Goal: Task Accomplishment & Management: Manage account settings

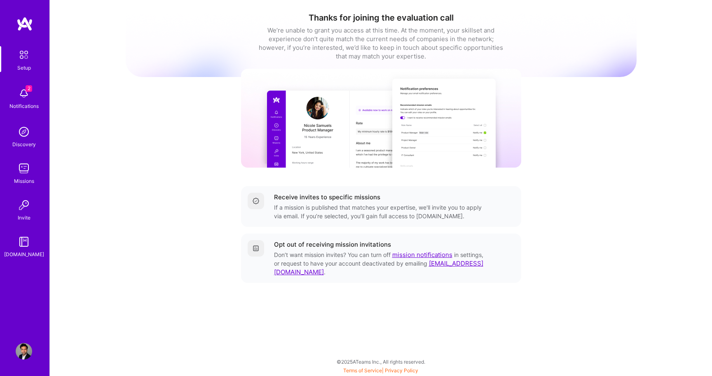
click at [22, 352] on img at bounding box center [24, 351] width 16 height 16
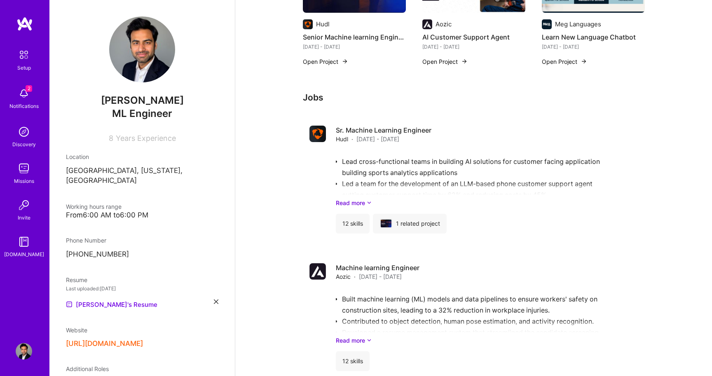
scroll to position [286, 0]
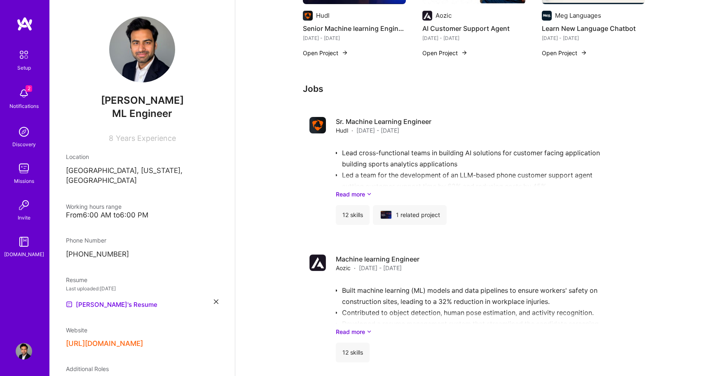
click at [275, 164] on div "Available now to work on missions for 40 h per week . Updated 27 days ago About…" at bounding box center [473, 205] width 477 height 917
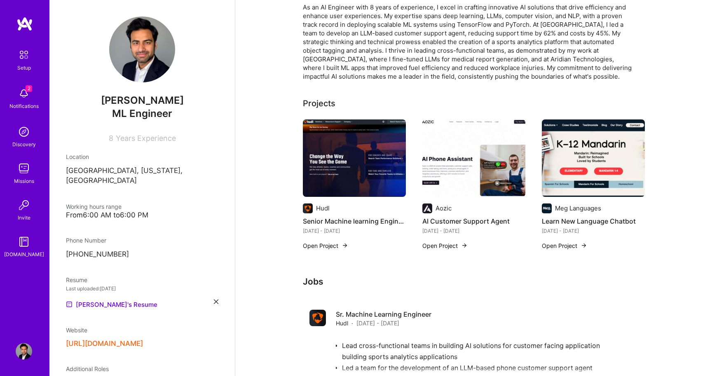
scroll to position [99, 0]
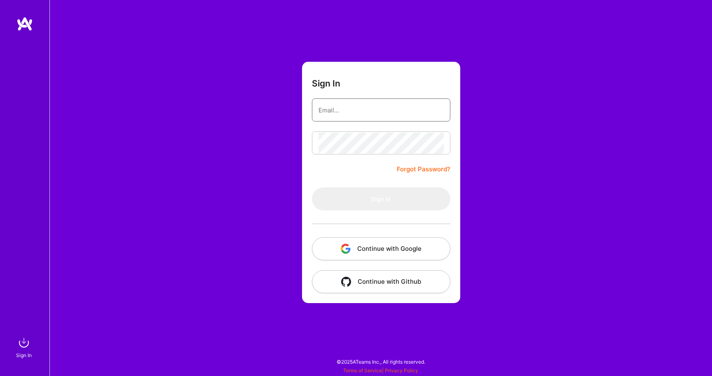
click at [346, 106] on input "email" at bounding box center [380, 110] width 125 height 21
type input "adilmubeenwork@gmail.com"
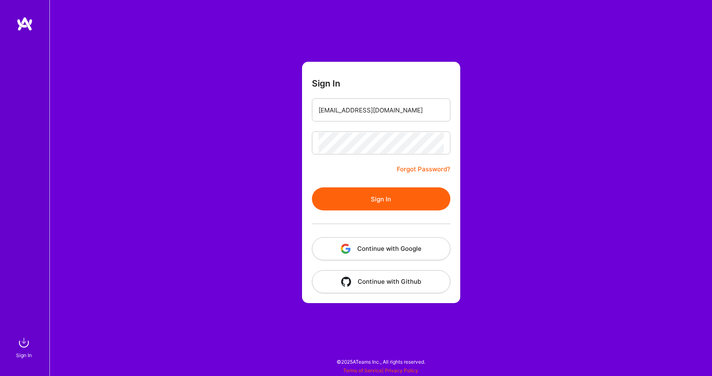
click at [378, 203] on button "Sign In" at bounding box center [381, 198] width 138 height 23
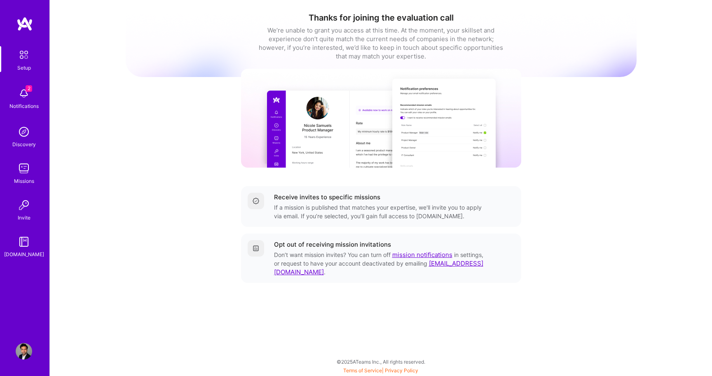
click at [31, 91] on span "2" at bounding box center [29, 88] width 7 height 7
click at [25, 135] on img at bounding box center [24, 132] width 16 height 16
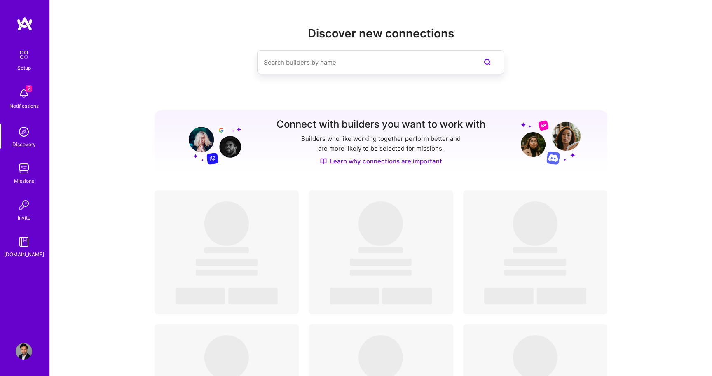
click at [22, 180] on div "Missions" at bounding box center [24, 181] width 20 height 9
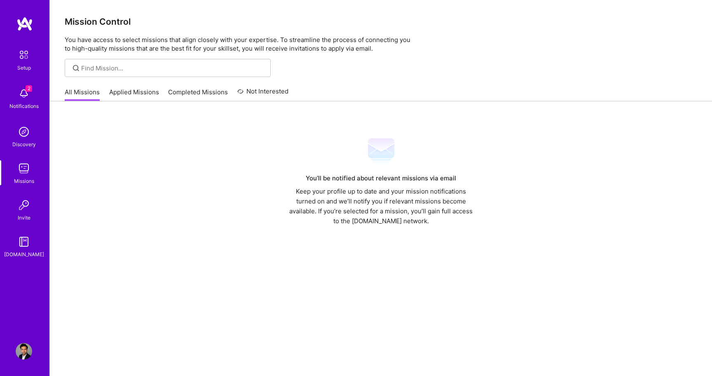
click at [132, 93] on link "Applied Missions" at bounding box center [134, 95] width 50 height 14
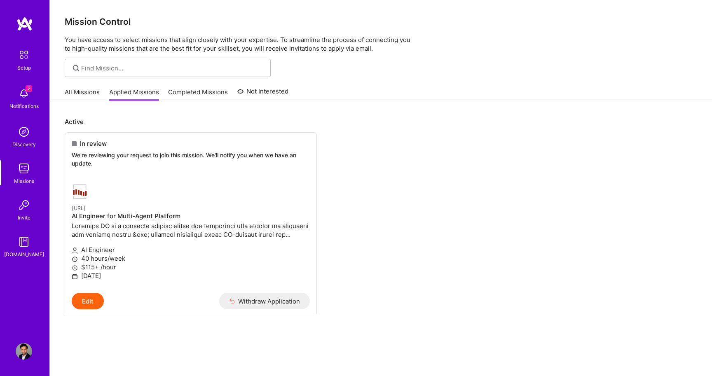
click at [205, 95] on link "Completed Missions" at bounding box center [198, 95] width 60 height 14
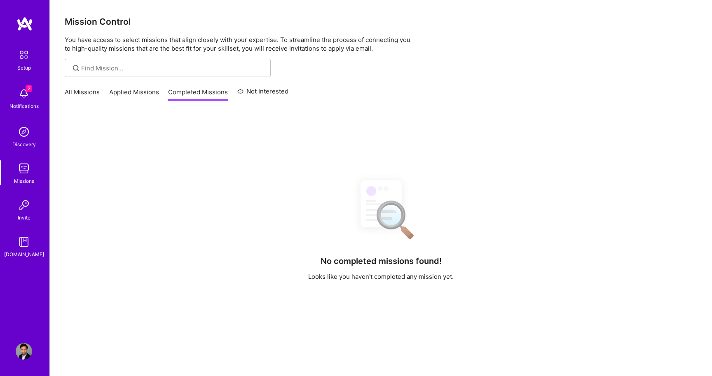
click at [133, 91] on link "Applied Missions" at bounding box center [134, 95] width 50 height 14
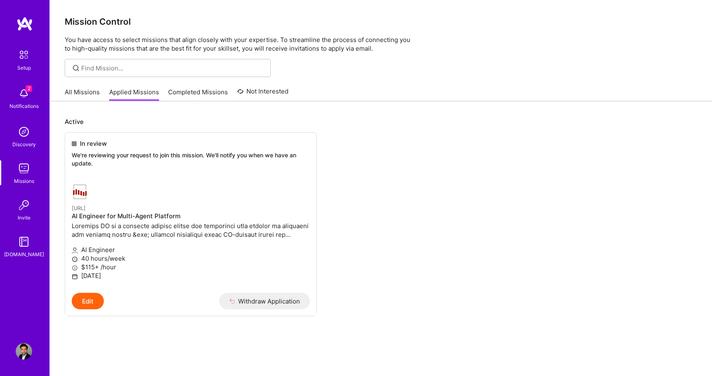
click at [254, 95] on link "Not Interested" at bounding box center [262, 94] width 51 height 15
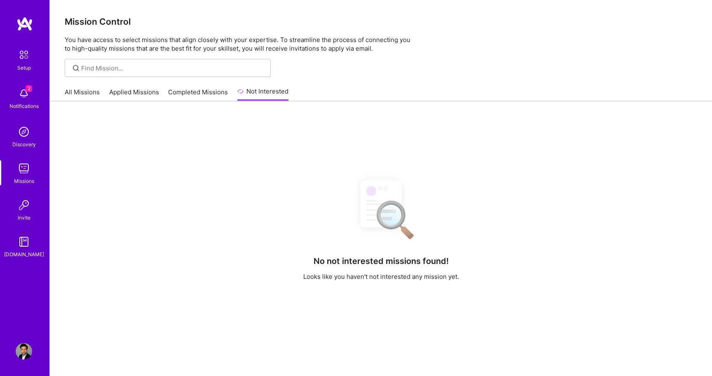
click at [20, 138] on img at bounding box center [24, 132] width 16 height 16
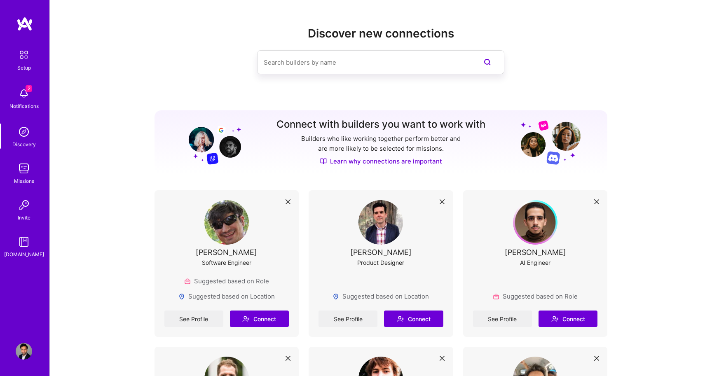
click at [16, 174] on img at bounding box center [24, 168] width 16 height 16
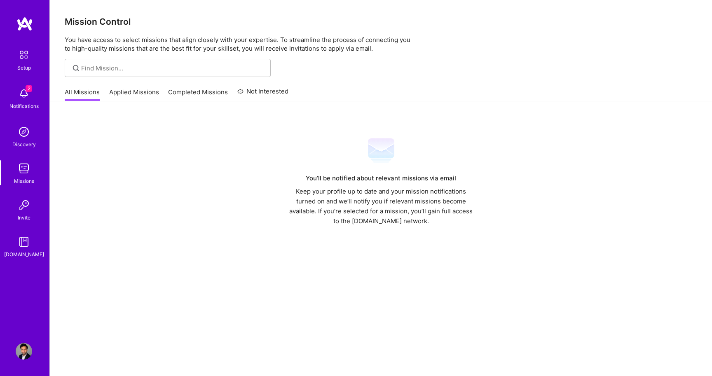
click at [21, 211] on img at bounding box center [24, 205] width 16 height 16
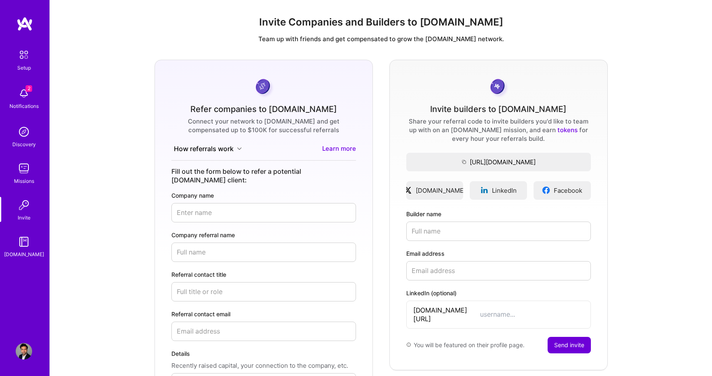
click at [22, 244] on img at bounding box center [24, 242] width 16 height 16
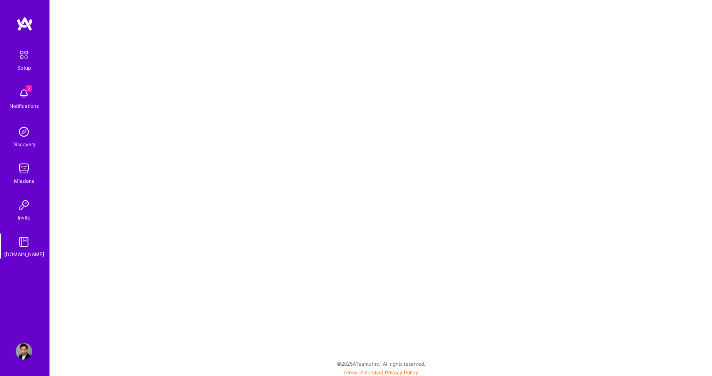
click at [19, 177] on div "Missions" at bounding box center [24, 181] width 20 height 9
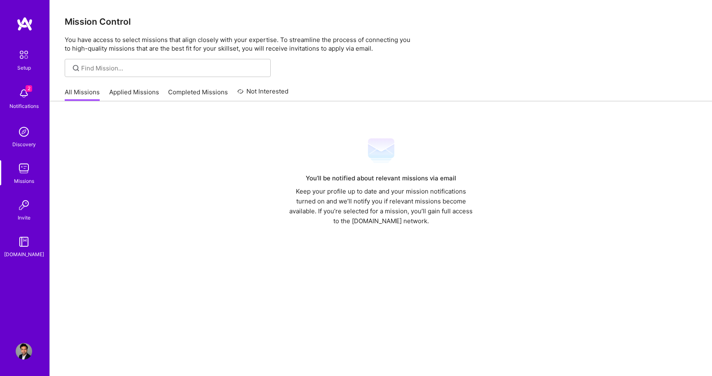
click at [138, 89] on link "Applied Missions" at bounding box center [134, 95] width 50 height 14
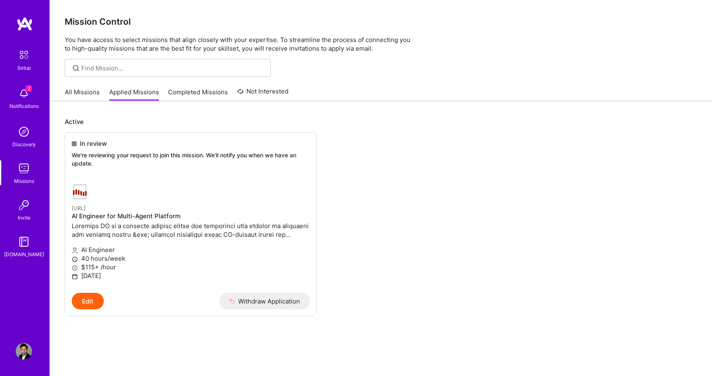
click at [76, 94] on link "All Missions" at bounding box center [82, 95] width 35 height 14
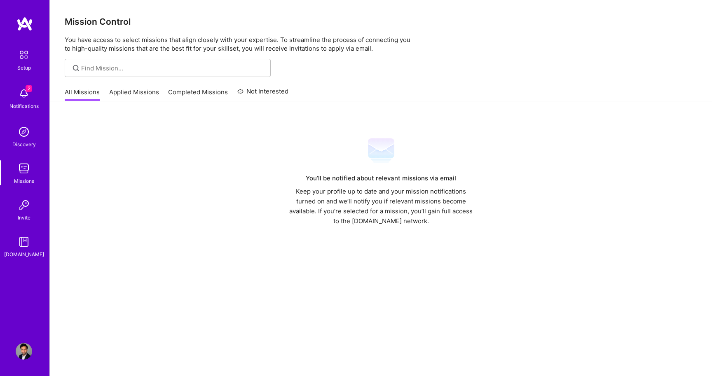
click at [22, 95] on img at bounding box center [24, 93] width 16 height 16
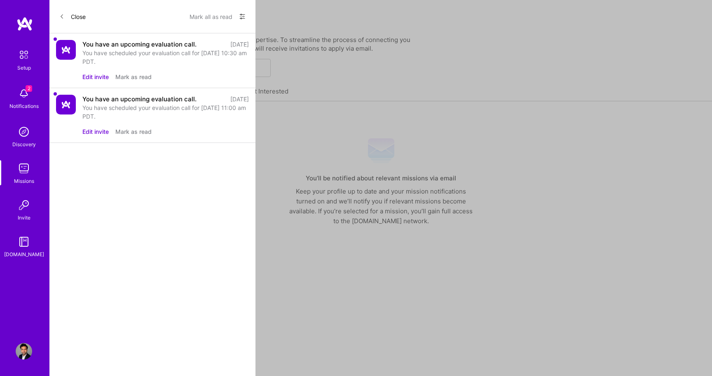
click at [71, 64] on div "You have an upcoming evaluation call. 2 days ago You have scheduled your evalua…" at bounding box center [152, 60] width 206 height 55
click at [124, 77] on button "Mark as read" at bounding box center [133, 77] width 36 height 9
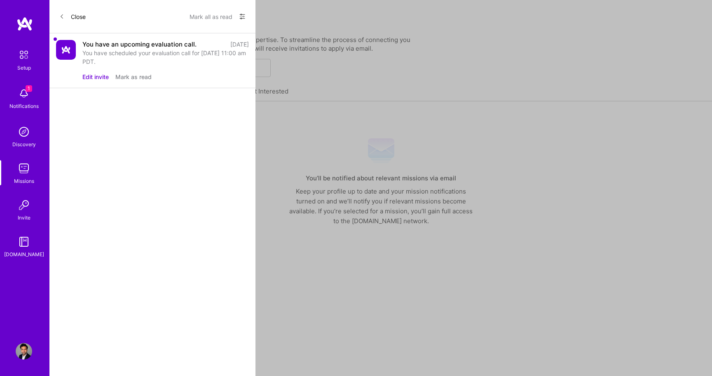
click at [124, 77] on button "Mark as read" at bounding box center [133, 77] width 36 height 9
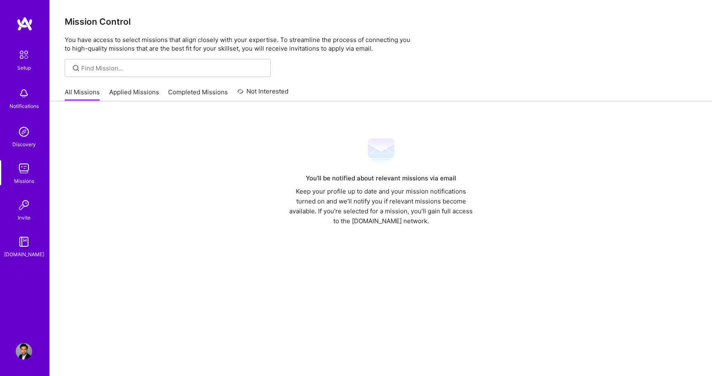
click at [22, 57] on img at bounding box center [23, 54] width 17 height 17
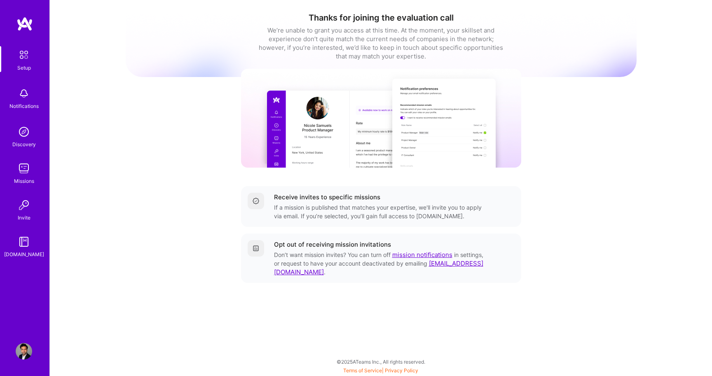
click at [26, 64] on div "Setup" at bounding box center [24, 67] width 14 height 9
click at [23, 96] on img at bounding box center [24, 93] width 16 height 16
click at [292, 85] on div "Setup Notifications Discovery Missions Invite A.Guide Profile Close Show all no…" at bounding box center [356, 186] width 712 height 372
click at [22, 168] on img at bounding box center [24, 168] width 16 height 16
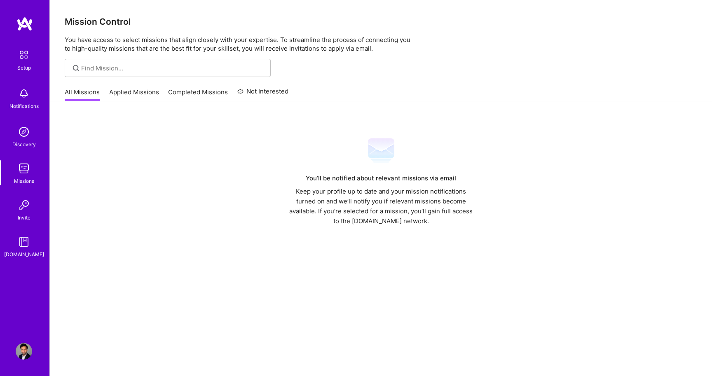
click at [23, 173] on img at bounding box center [24, 168] width 16 height 16
click at [26, 130] on img at bounding box center [24, 132] width 16 height 16
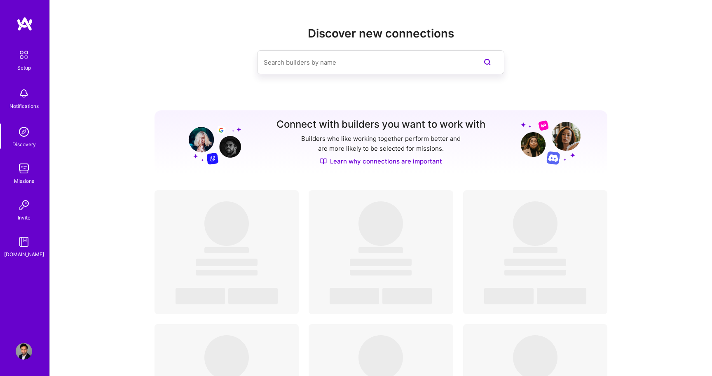
click at [22, 171] on img at bounding box center [24, 168] width 16 height 16
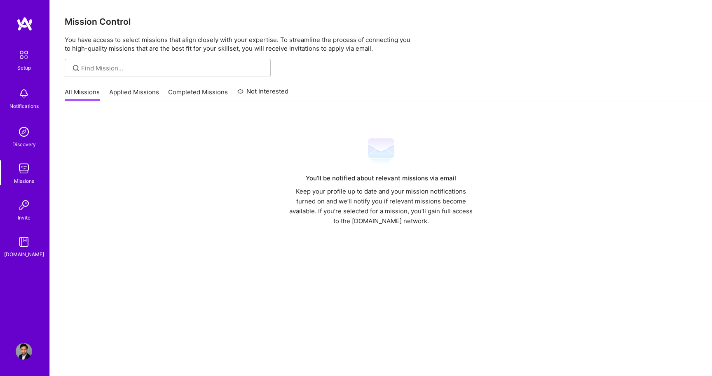
click at [23, 130] on img at bounding box center [24, 132] width 16 height 16
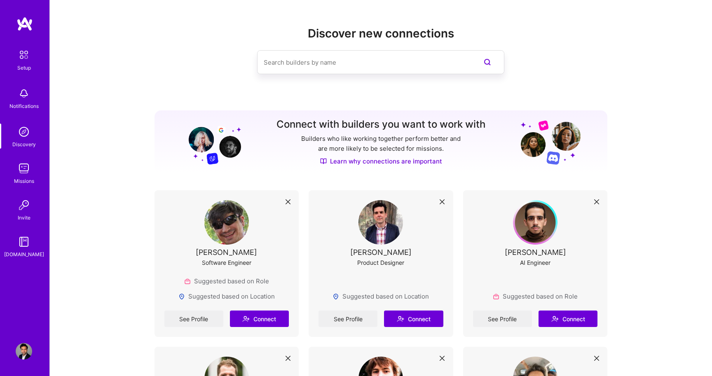
click at [30, 171] on img at bounding box center [24, 168] width 16 height 16
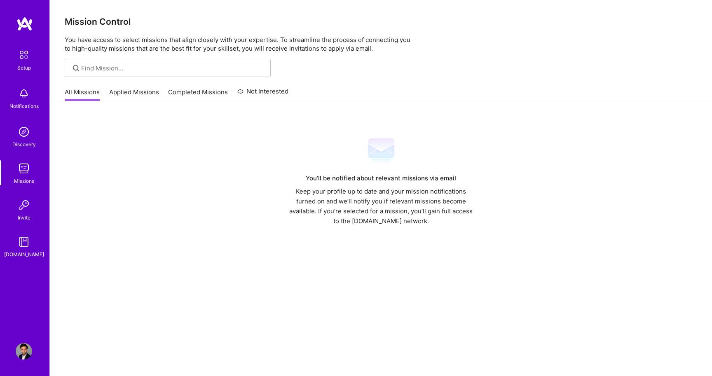
click at [129, 92] on link "Applied Missions" at bounding box center [134, 95] width 50 height 14
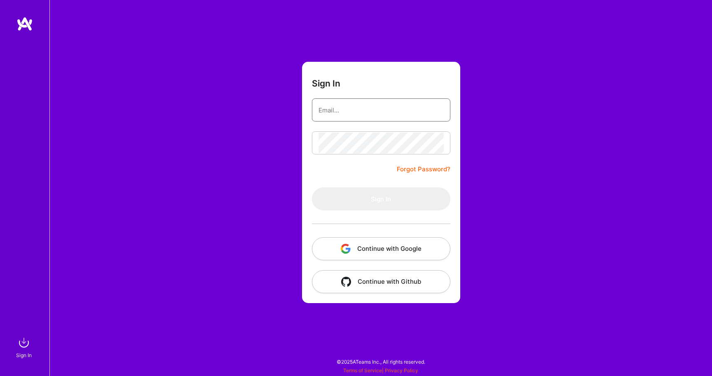
type input "[EMAIL_ADDRESS][DOMAIN_NAME]"
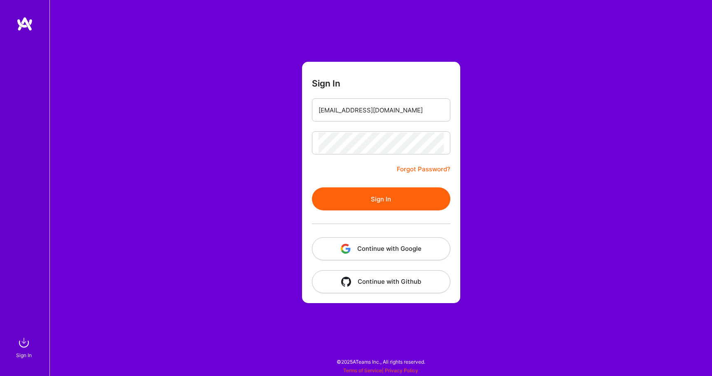
click at [500, 195] on div "Sign In [EMAIL_ADDRESS][DOMAIN_NAME] Forgot Password? Sign In Continue with Goo…" at bounding box center [380, 188] width 662 height 376
click at [386, 197] on button "Sign In" at bounding box center [381, 198] width 138 height 23
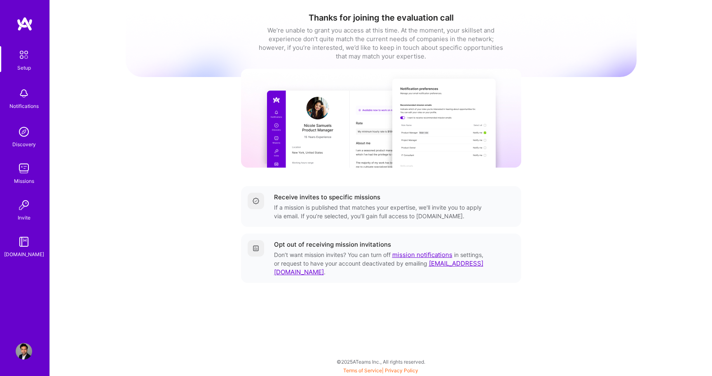
click at [28, 133] on img at bounding box center [24, 132] width 16 height 16
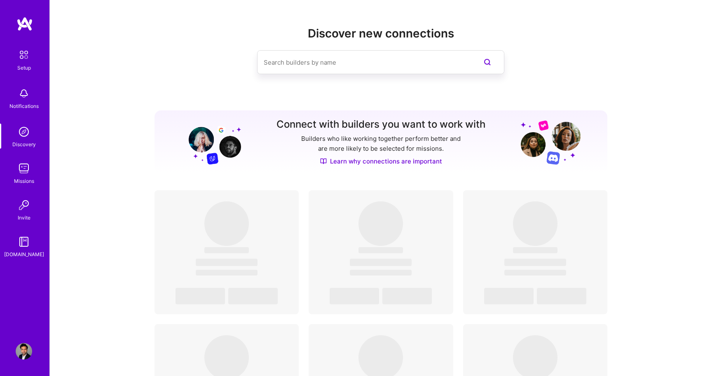
click at [25, 171] on img at bounding box center [24, 168] width 16 height 16
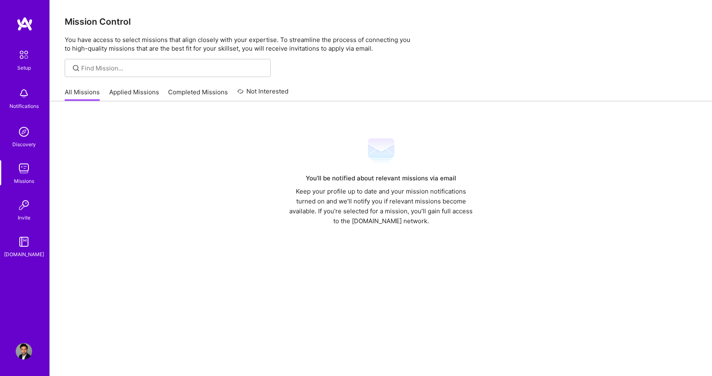
click at [133, 87] on div "All Missions Applied Missions Completed Missions Not Interested" at bounding box center [177, 92] width 224 height 18
click at [135, 91] on link "Applied Missions" at bounding box center [134, 95] width 50 height 14
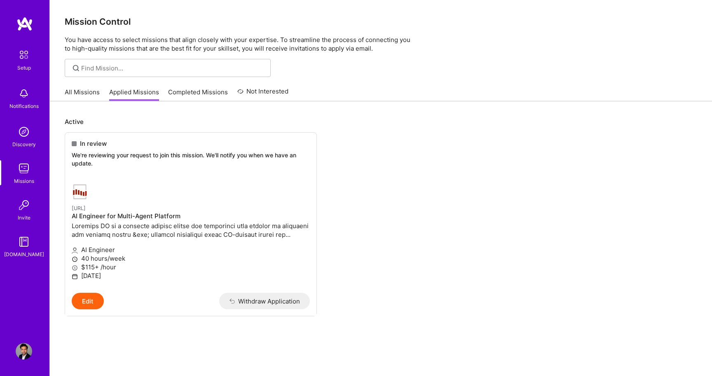
click at [188, 93] on link "Completed Missions" at bounding box center [198, 95] width 60 height 14
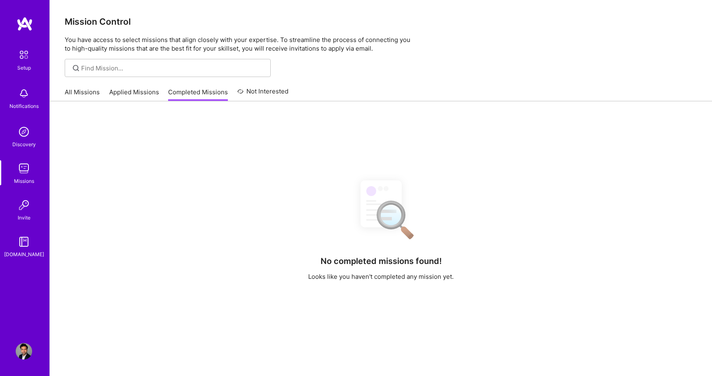
click at [263, 95] on link "Not Interested" at bounding box center [262, 94] width 51 height 15
click at [21, 237] on img at bounding box center [24, 242] width 16 height 16
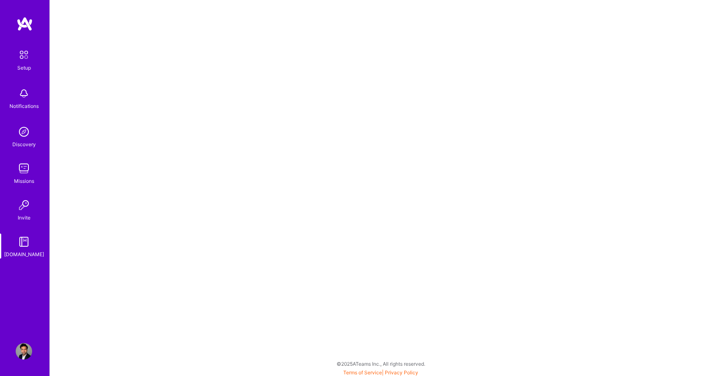
click at [24, 206] on img at bounding box center [24, 205] width 16 height 16
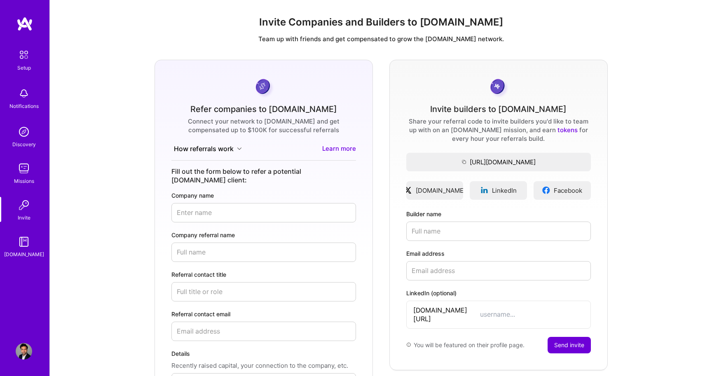
click at [22, 246] on img at bounding box center [24, 242] width 16 height 16
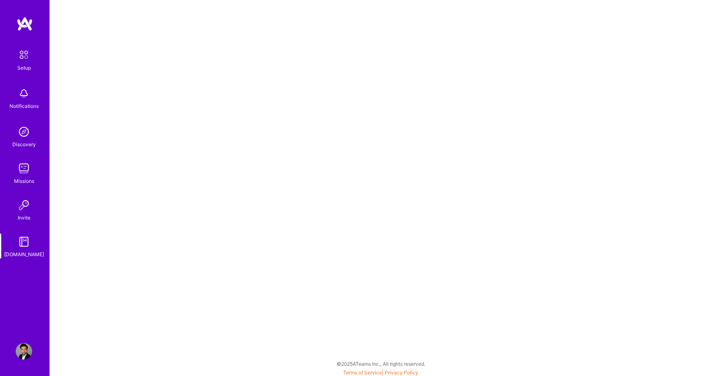
click at [21, 99] on img at bounding box center [24, 93] width 16 height 16
click at [27, 55] on img at bounding box center [23, 54] width 17 height 17
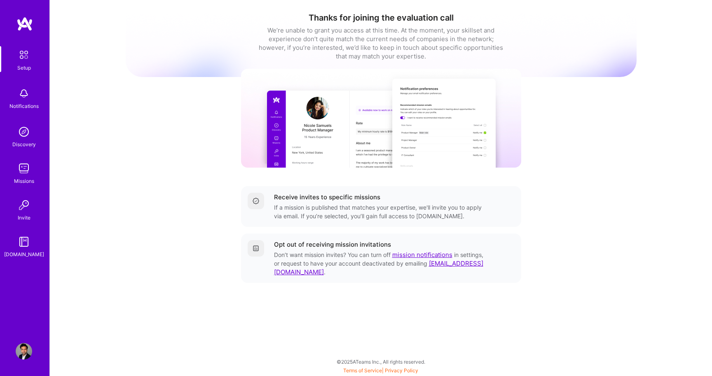
click at [24, 131] on img at bounding box center [24, 132] width 16 height 16
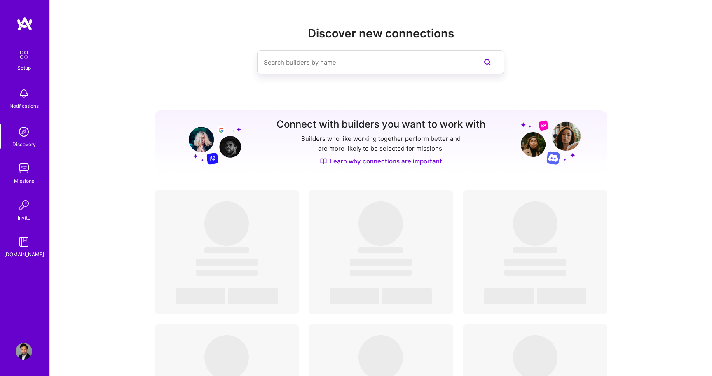
click at [24, 171] on img at bounding box center [24, 168] width 16 height 16
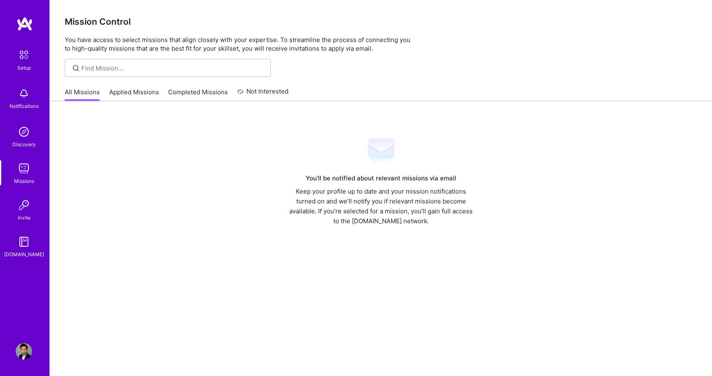
click at [123, 94] on link "Applied Missions" at bounding box center [134, 95] width 50 height 14
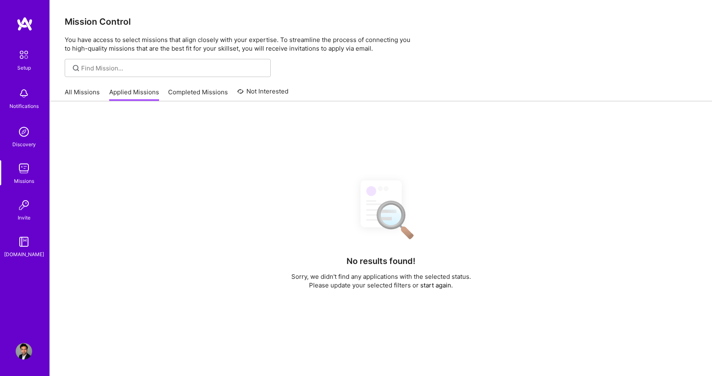
click at [171, 96] on link "Completed Missions" at bounding box center [198, 95] width 60 height 14
click at [17, 206] on img at bounding box center [24, 205] width 16 height 16
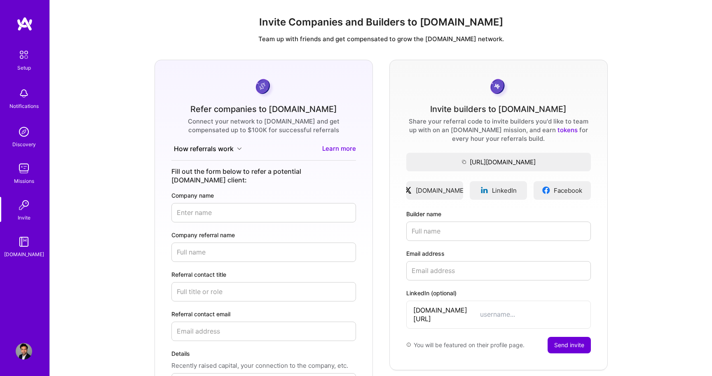
click at [30, 238] on img at bounding box center [24, 242] width 16 height 16
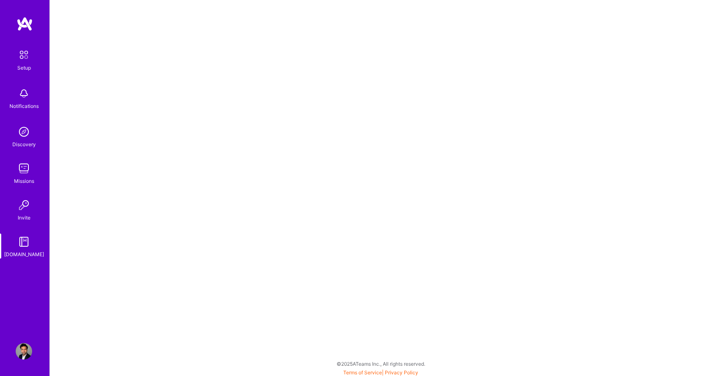
click at [21, 57] on img at bounding box center [23, 54] width 17 height 17
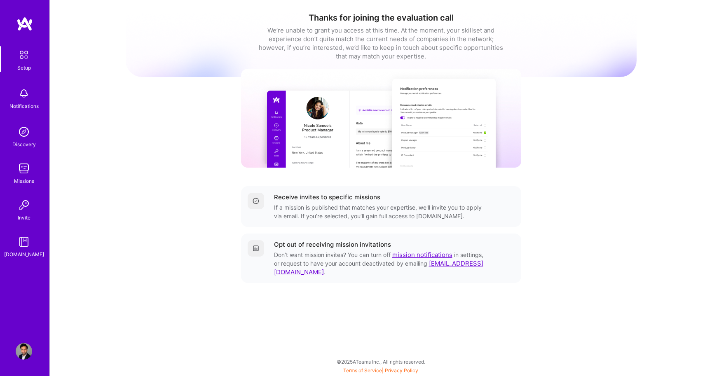
click at [22, 96] on img at bounding box center [24, 93] width 16 height 16
click at [22, 131] on img at bounding box center [24, 132] width 16 height 16
